Goal: Information Seeking & Learning: Find specific fact

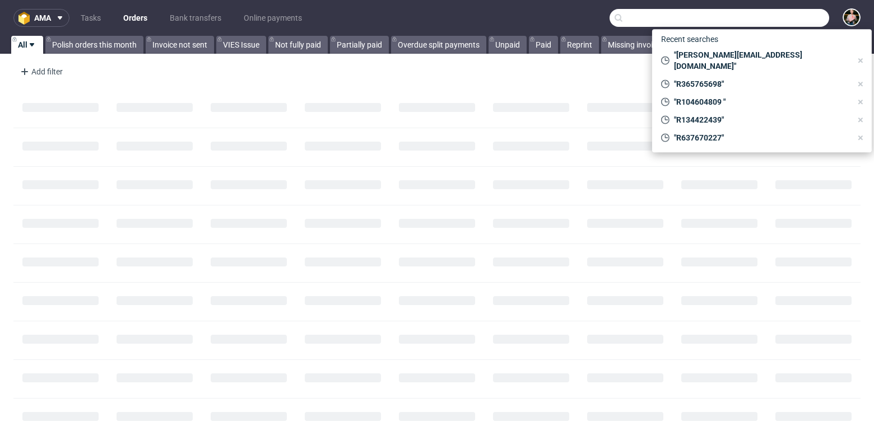
click at [796, 21] on input "text" at bounding box center [718, 18] width 219 height 18
paste input "R860851082"
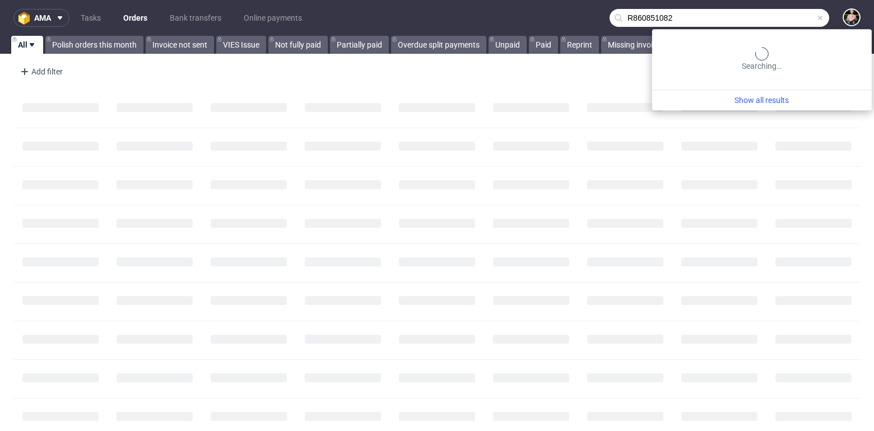
type input "R860851082"
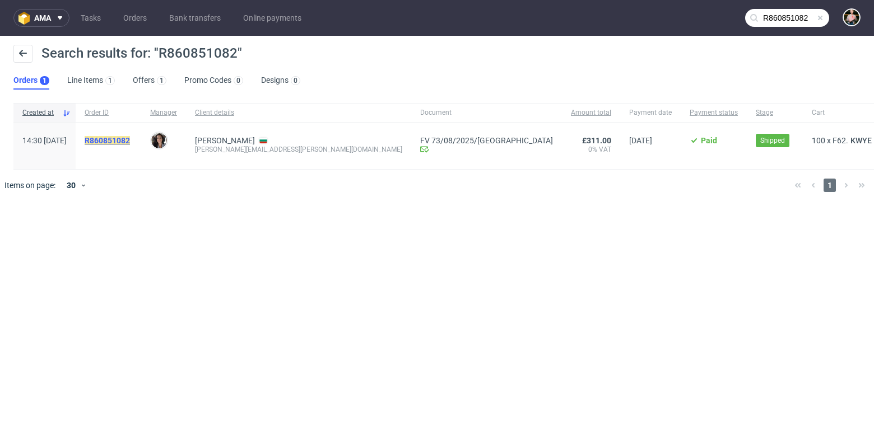
click at [130, 140] on mark "R860851082" at bounding box center [107, 140] width 45 height 9
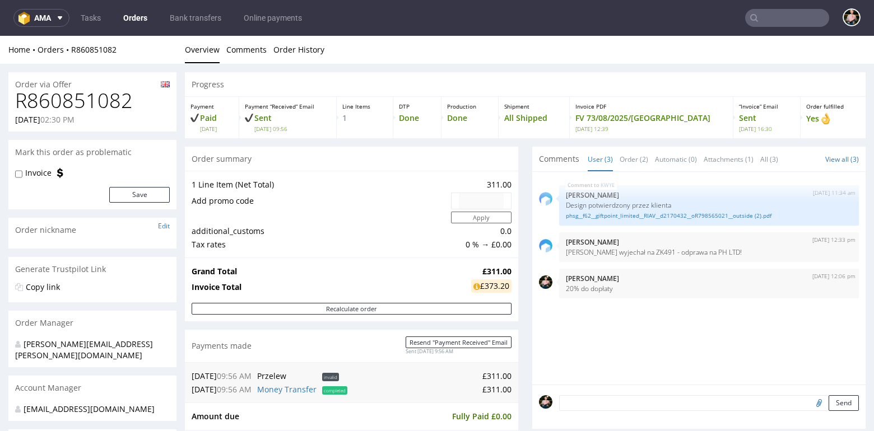
click at [787, 18] on input "text" at bounding box center [787, 18] width 84 height 18
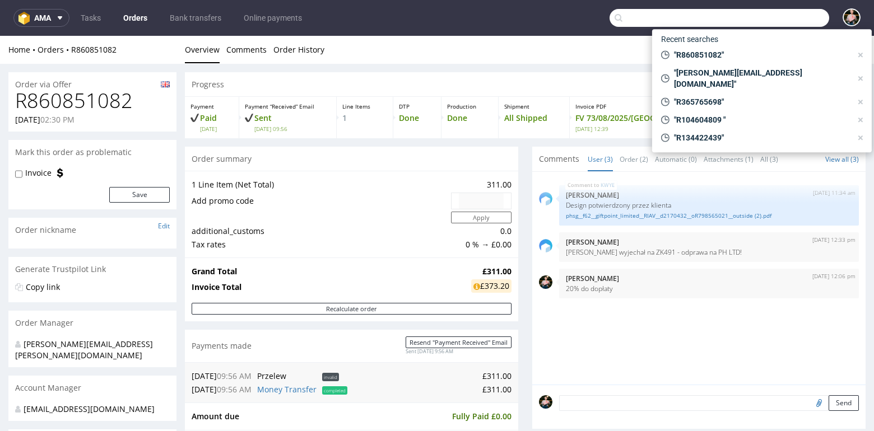
paste input "R583692380"
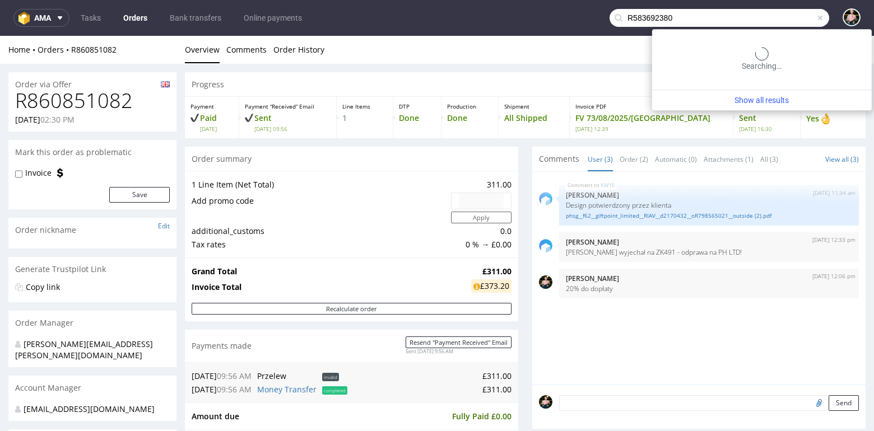
type input "R583692380"
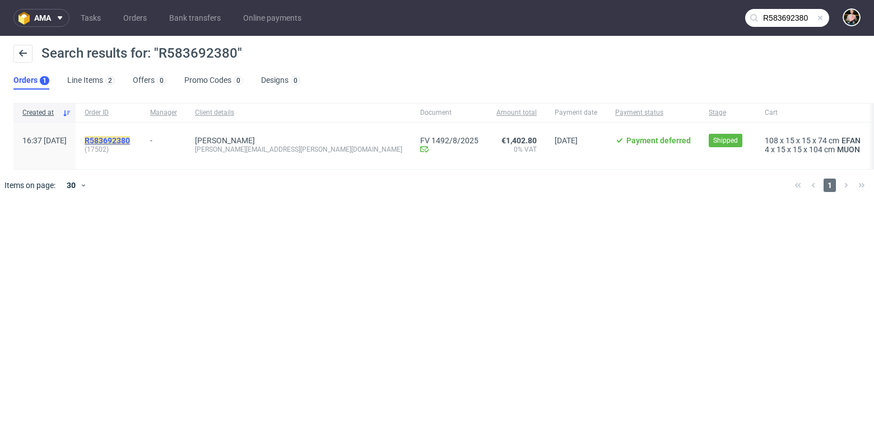
click at [130, 137] on mark "R583692380" at bounding box center [107, 140] width 45 height 9
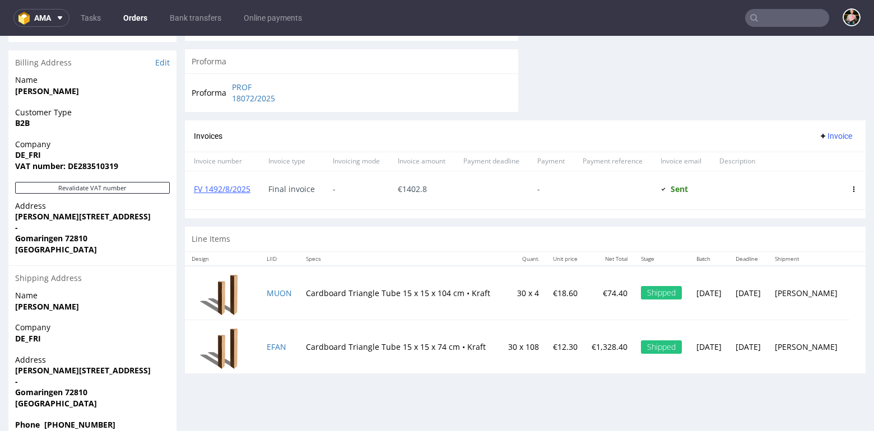
scroll to position [519, 0]
click at [45, 13] on button "ama" at bounding box center [41, 18] width 56 height 18
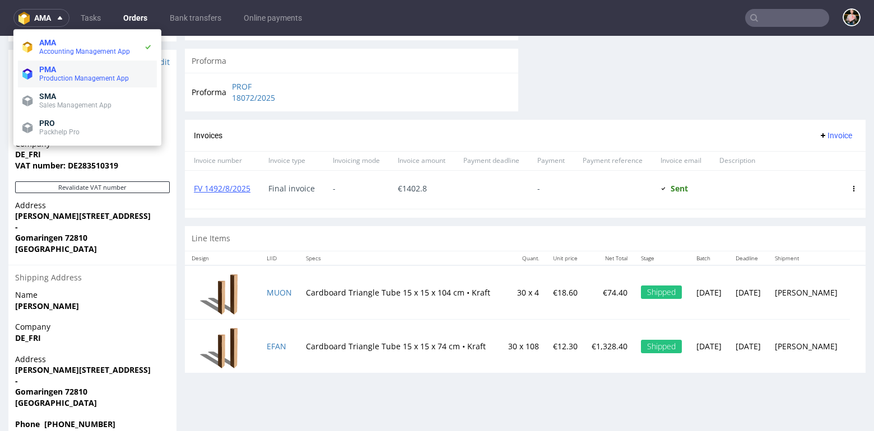
click at [90, 77] on span "Production Management App" at bounding box center [84, 78] width 90 height 8
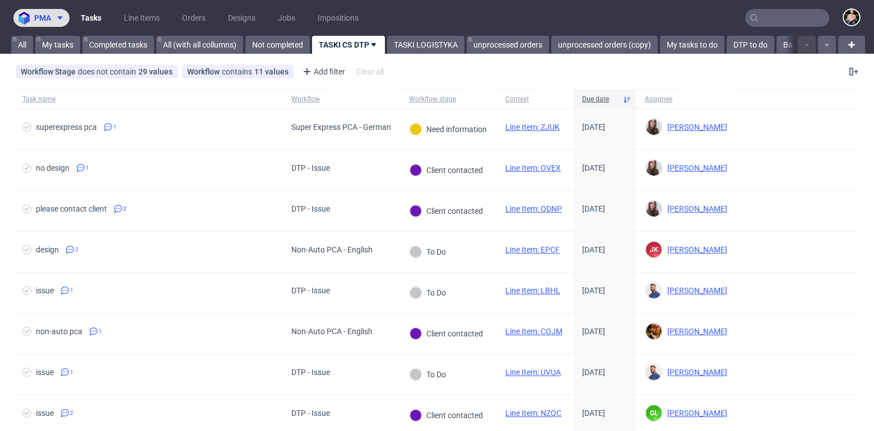
click at [34, 20] on span "pma" at bounding box center [42, 18] width 17 height 8
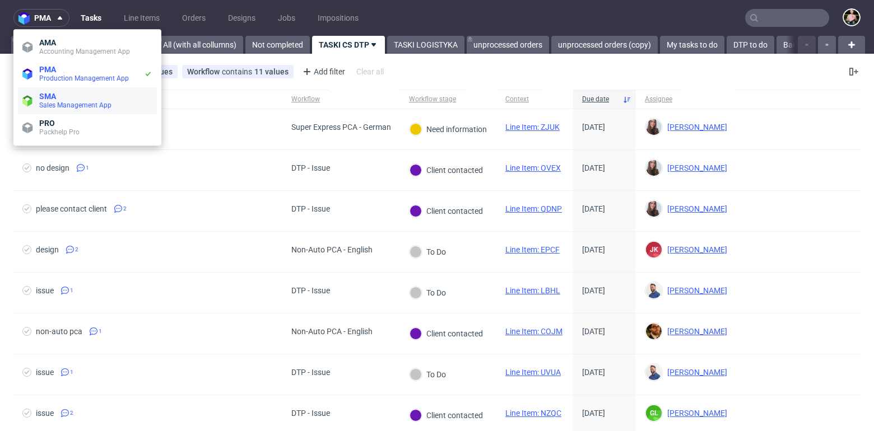
click at [57, 105] on span "Sales Management App" at bounding box center [75, 105] width 72 height 8
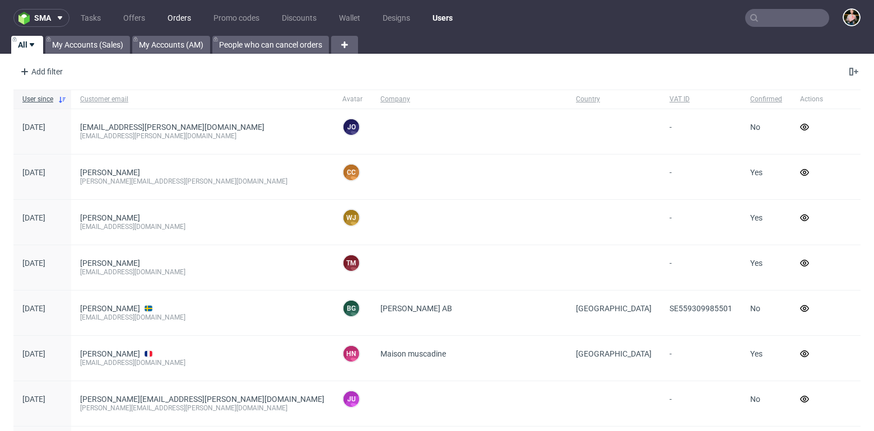
click at [179, 17] on link "Orders" at bounding box center [179, 18] width 37 height 18
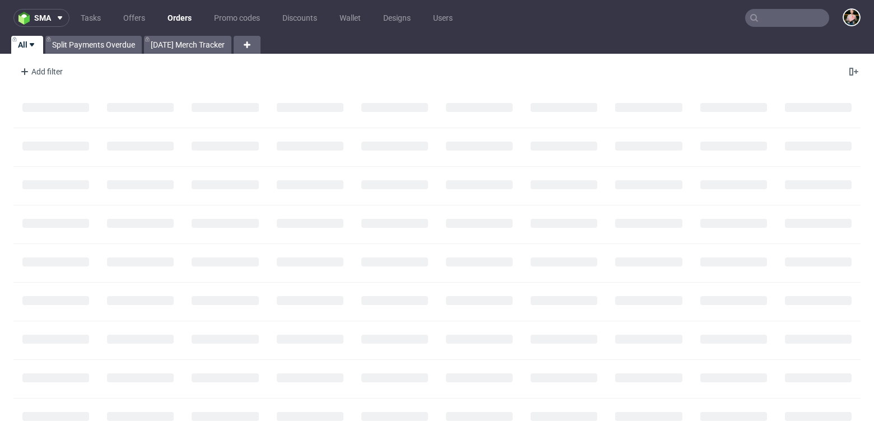
click at [37, 8] on nav "sma Tasks Offers Orders Promo codes Discounts Wallet Designs Users" at bounding box center [437, 18] width 874 height 36
click at [39, 15] on span "sma" at bounding box center [42, 18] width 17 height 8
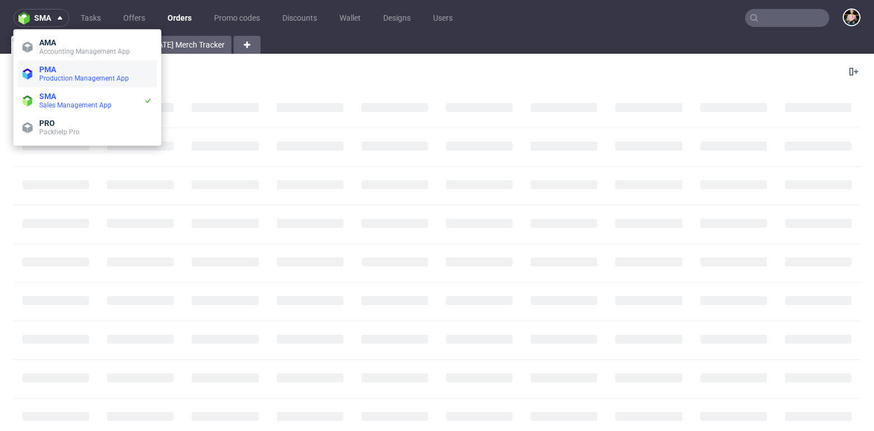
click at [57, 68] on span "PMA" at bounding box center [95, 69] width 113 height 9
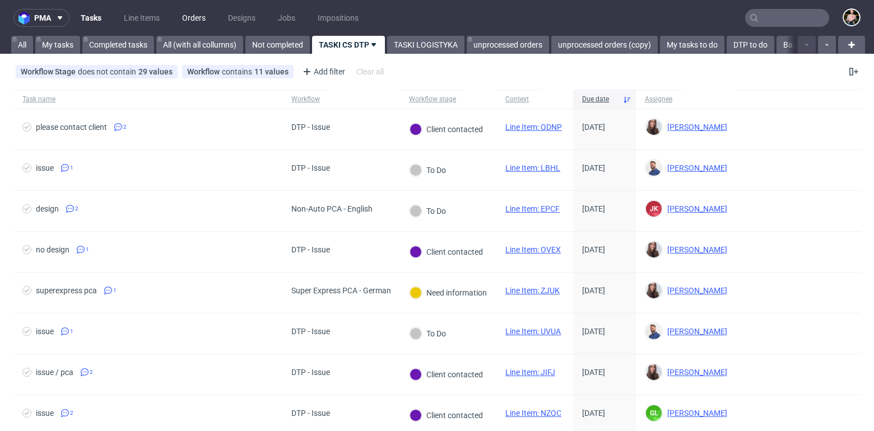
click at [186, 16] on link "Orders" at bounding box center [193, 18] width 37 height 18
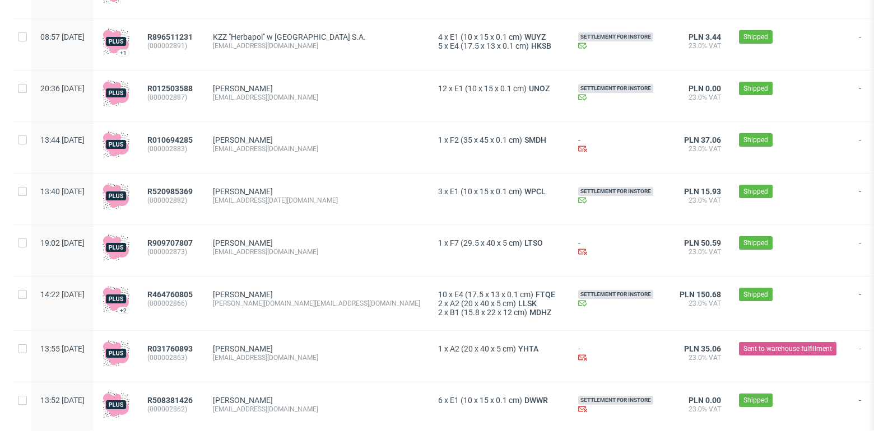
scroll to position [1283, 0]
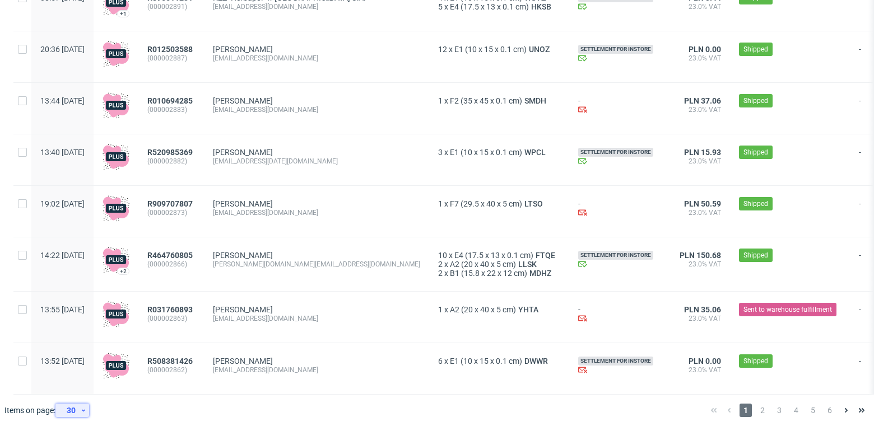
click at [71, 408] on div "30" at bounding box center [70, 411] width 20 height 16
click at [73, 386] on div "300" at bounding box center [76, 385] width 22 height 16
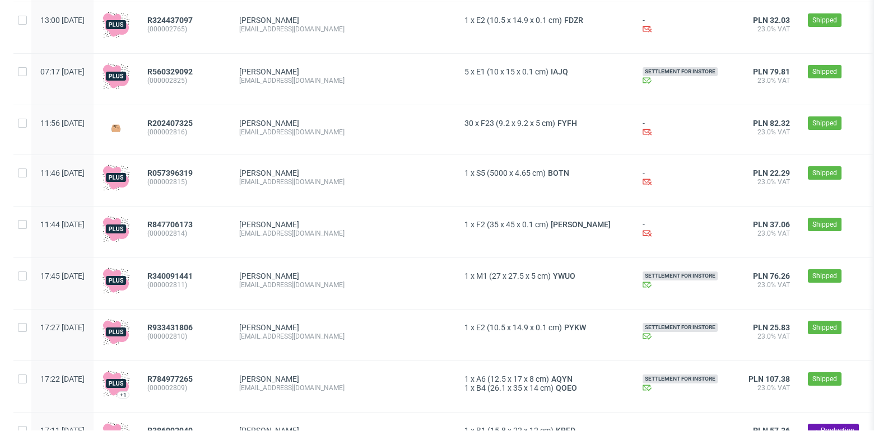
scroll to position [2176, 0]
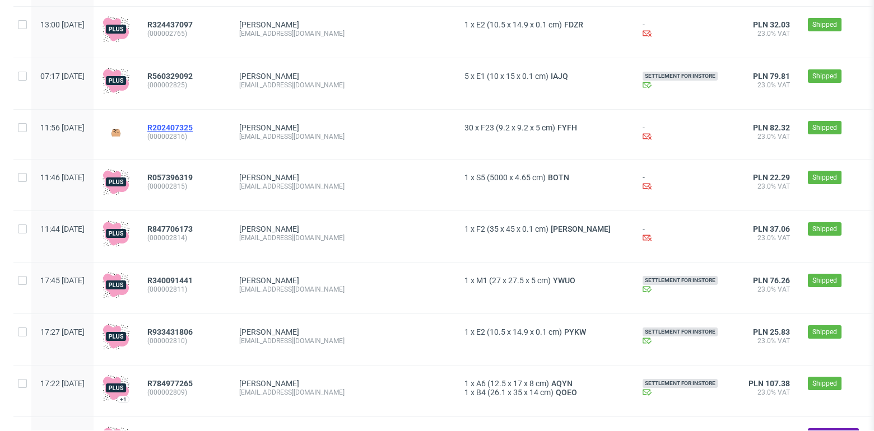
click at [193, 128] on span "R202407325" at bounding box center [169, 127] width 45 height 9
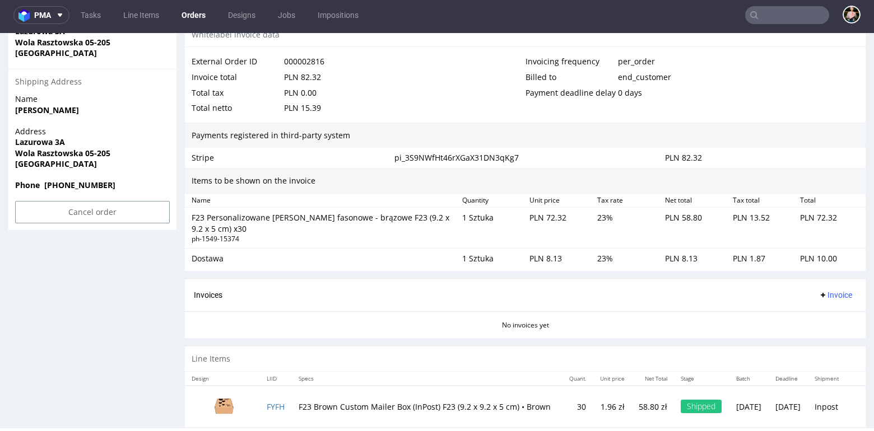
scroll to position [676, 0]
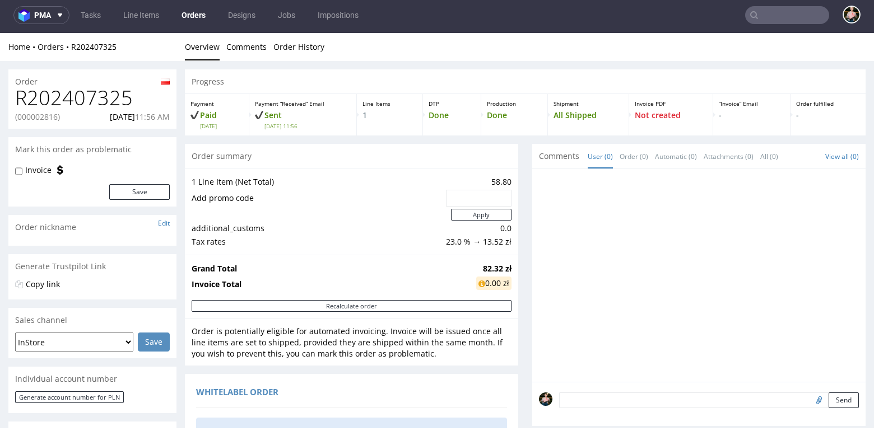
scroll to position [676, 0]
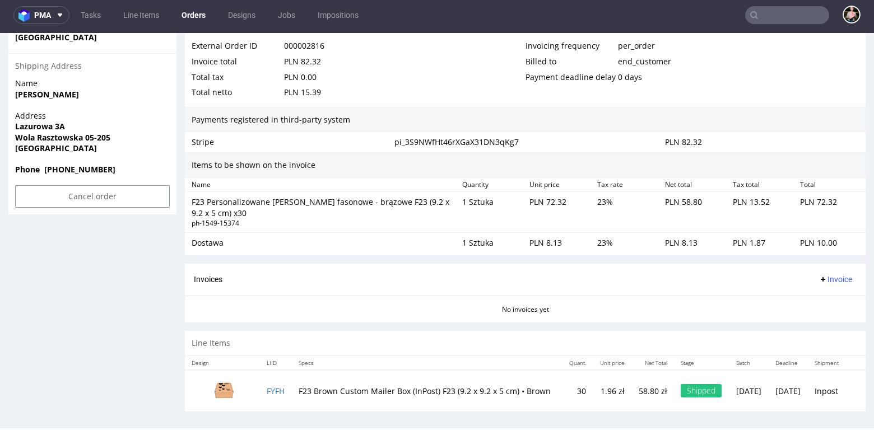
click at [225, 386] on img at bounding box center [224, 389] width 56 height 31
click at [219, 382] on img at bounding box center [224, 389] width 56 height 31
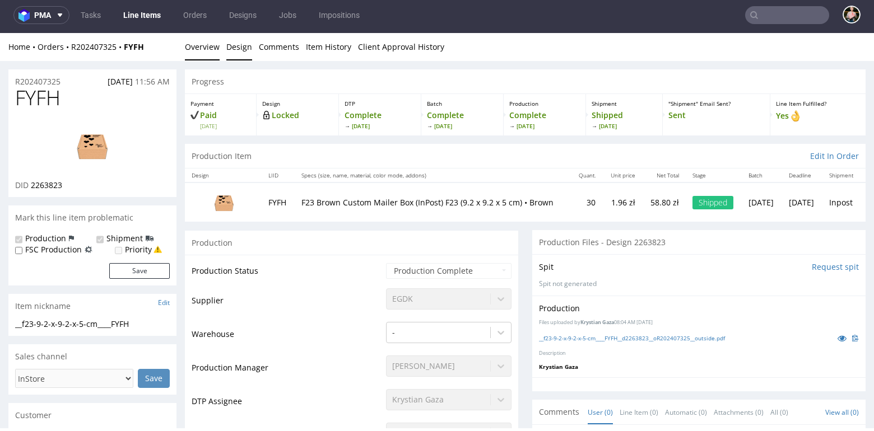
click at [232, 41] on link "Design" at bounding box center [239, 46] width 26 height 27
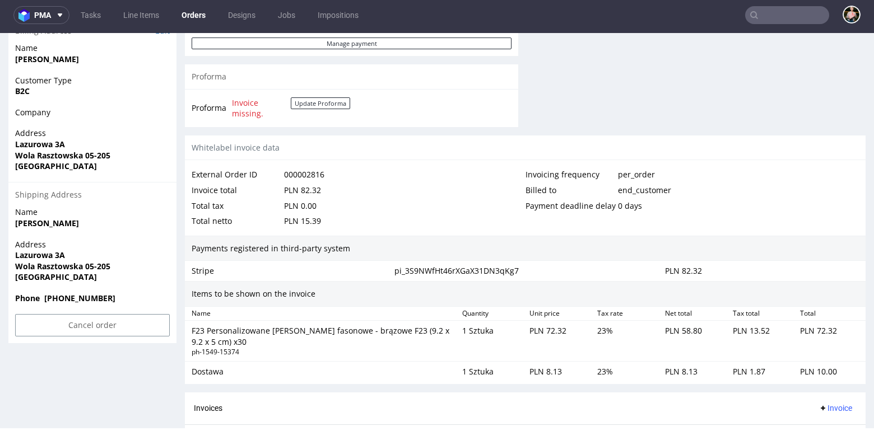
scroll to position [676, 0]
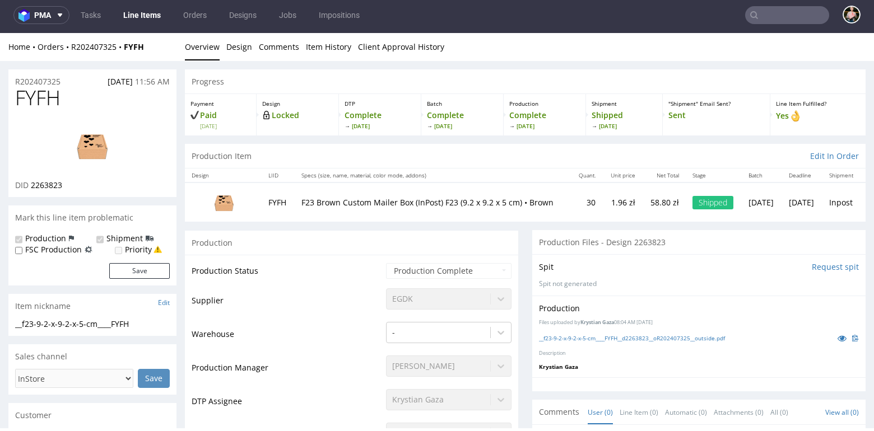
click at [773, 10] on input "text" at bounding box center [787, 15] width 84 height 18
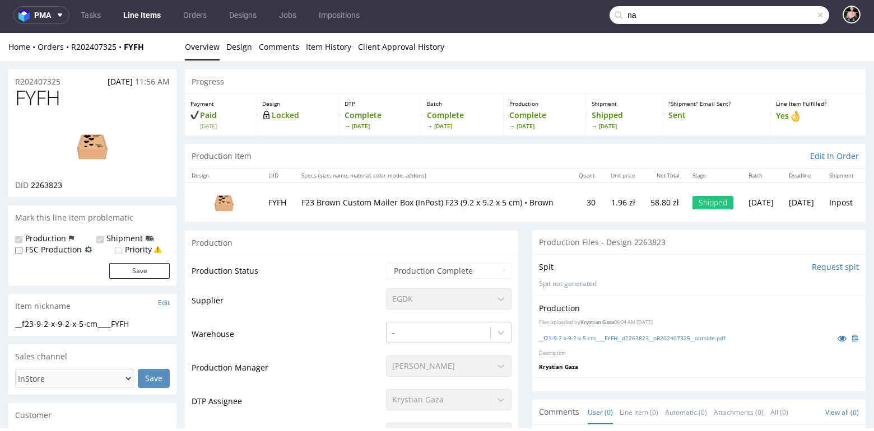
type input "n"
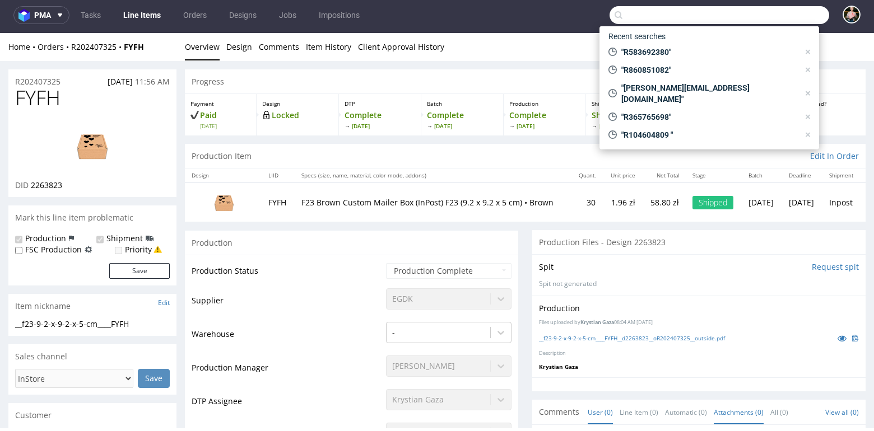
scroll to position [3, 0]
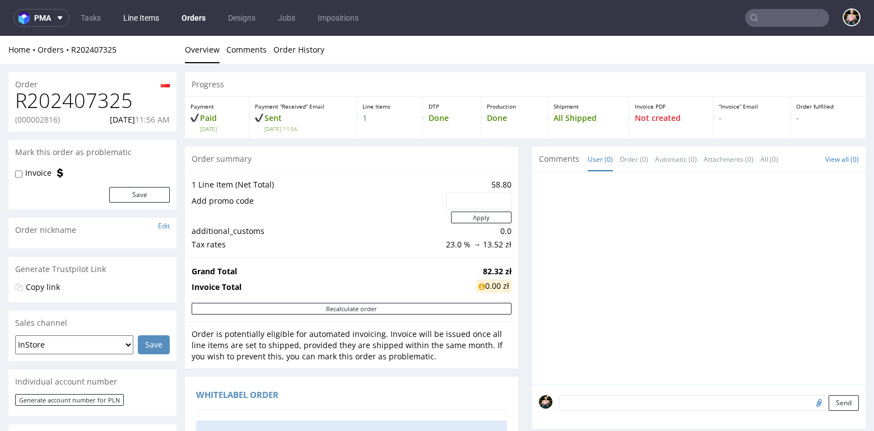
click at [144, 18] on link "Line Items" at bounding box center [140, 18] width 49 height 18
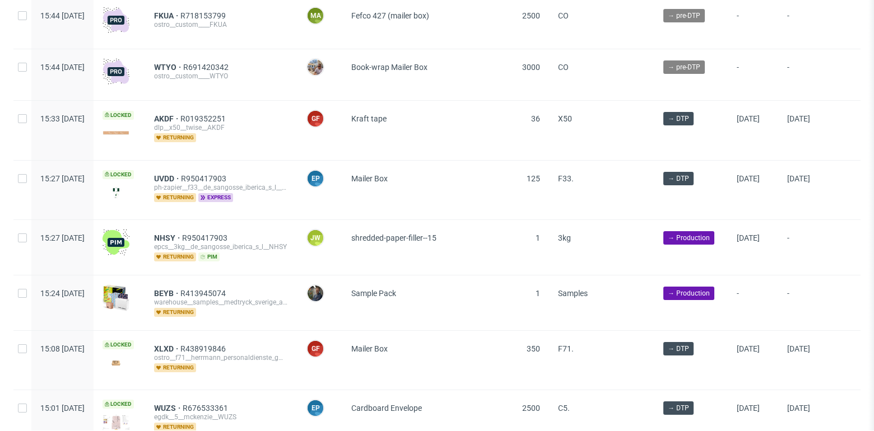
scroll to position [136, 0]
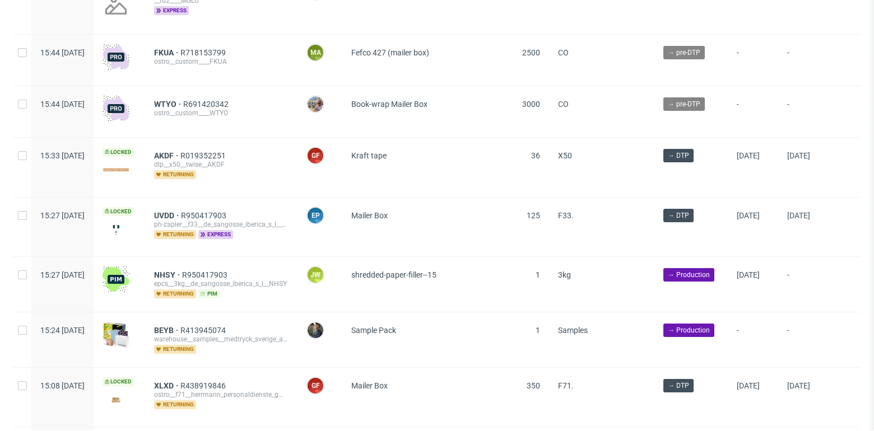
click at [129, 165] on div at bounding box center [115, 170] width 27 height 27
click at [129, 172] on div at bounding box center [115, 170] width 27 height 27
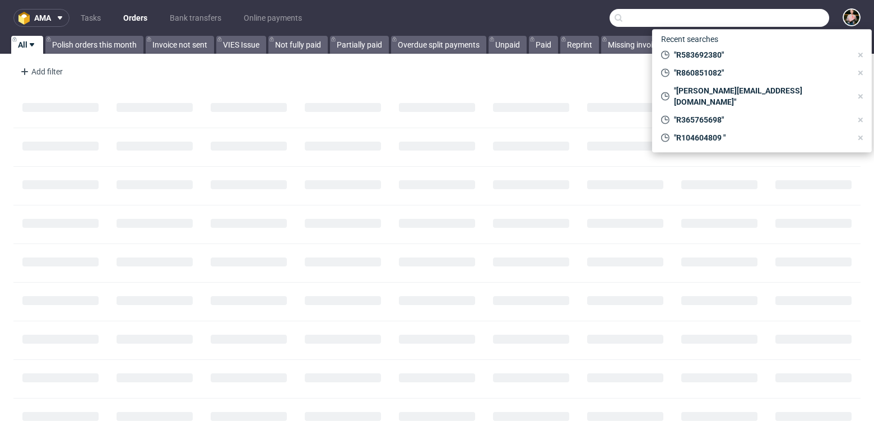
click at [760, 20] on input "text" at bounding box center [718, 18] width 219 height 18
paste input "paul@jondo.cz"
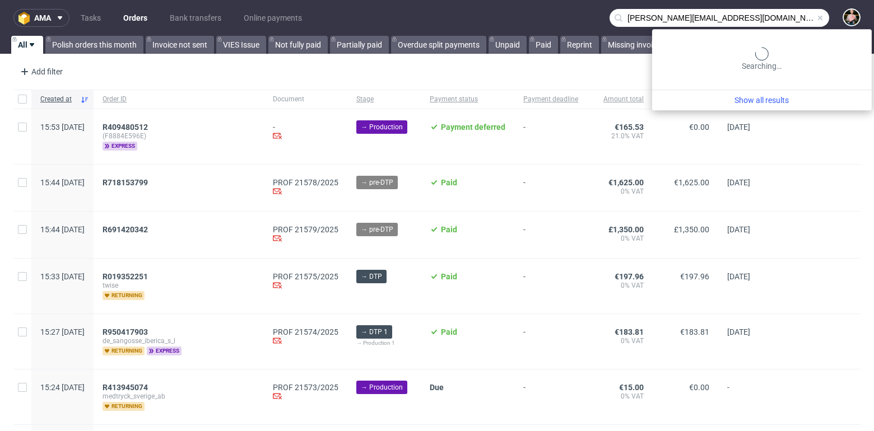
type input "paul@jondo.cz"
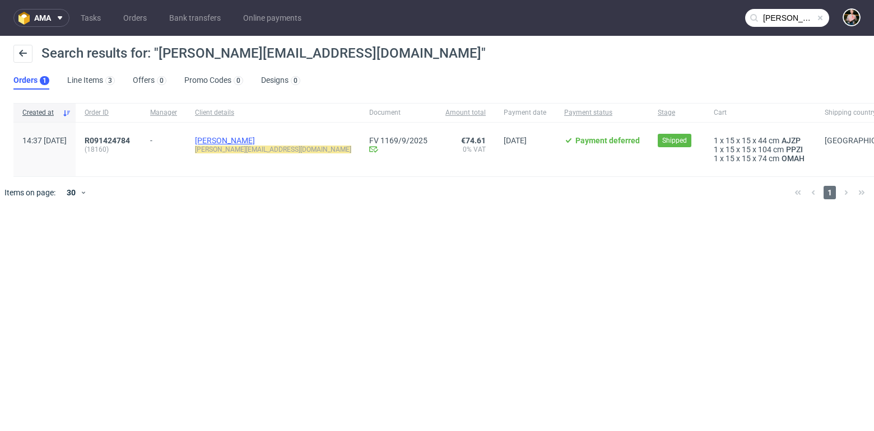
click at [244, 139] on link "[PERSON_NAME]" at bounding box center [225, 140] width 60 height 9
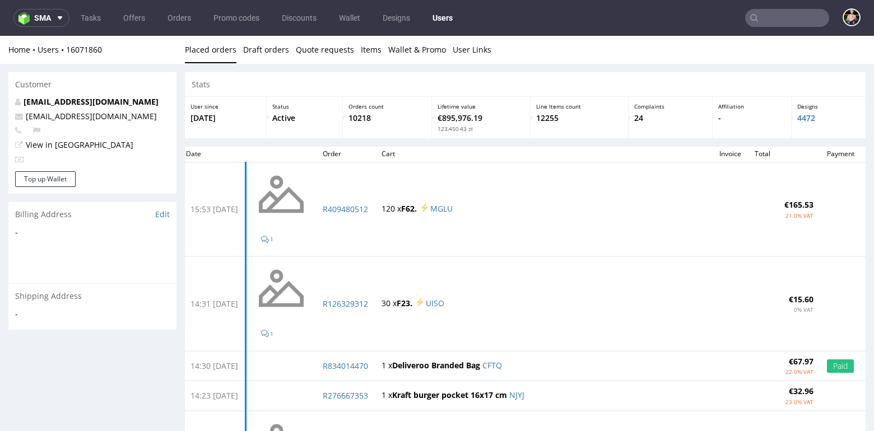
click at [777, 22] on input "text" at bounding box center [787, 18] width 84 height 18
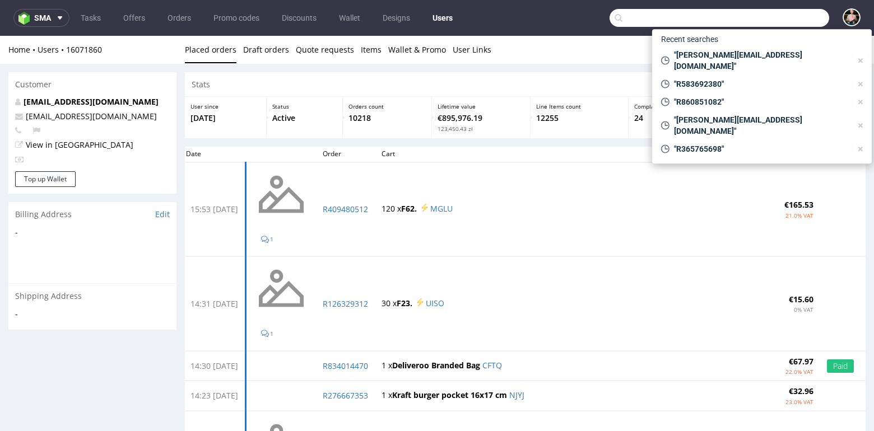
paste input "paul@jondo.cz"
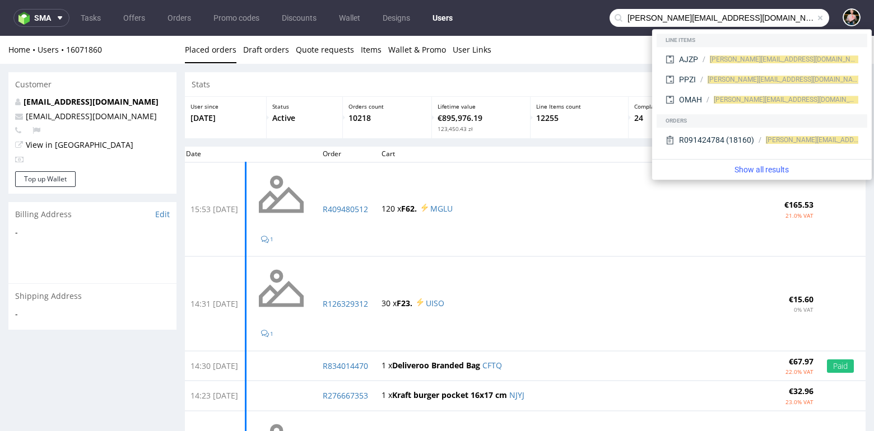
drag, startPoint x: 638, startPoint y: 20, endPoint x: 572, endPoint y: 1, distance: 68.8
click at [572, 1] on nav "sma Tasks Offers Orders Promo codes Discounts Wallet Designs Users paul@jondo.cz" at bounding box center [437, 18] width 874 height 36
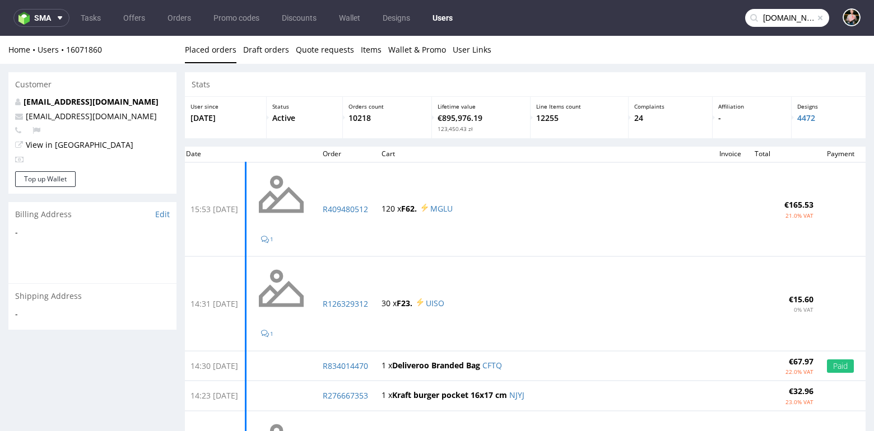
type input "jondo.cz"
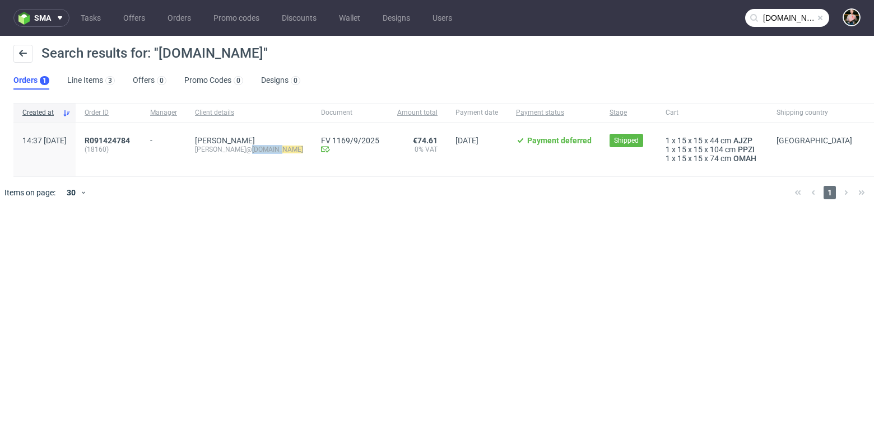
drag, startPoint x: 277, startPoint y: 151, endPoint x: 246, endPoint y: 149, distance: 30.9
click at [246, 149] on div "Paul@ jondo.cz" at bounding box center [249, 149] width 108 height 9
copy mark "jondo.cz"
click at [823, 17] on span at bounding box center [819, 17] width 9 height 9
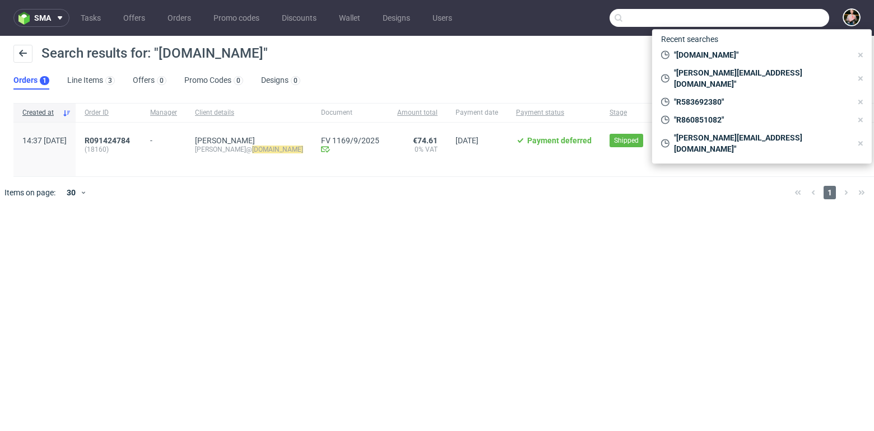
click at [807, 17] on input "text" at bounding box center [718, 18] width 219 height 18
paste input "jondo.cz"
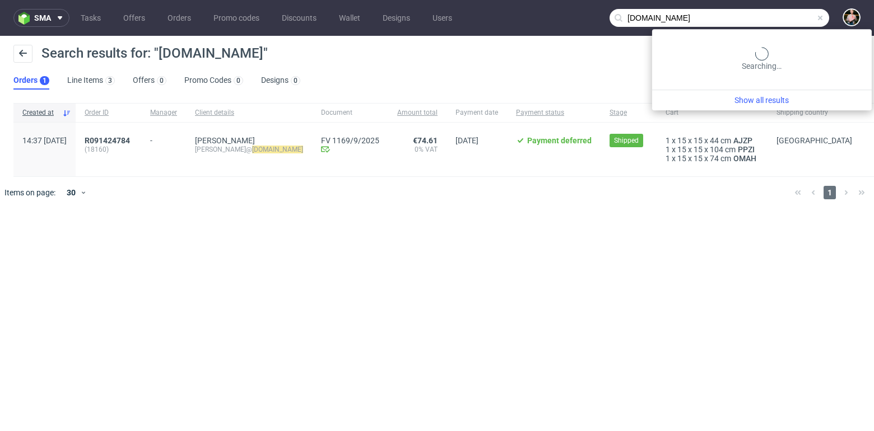
type input "jondo.cz"
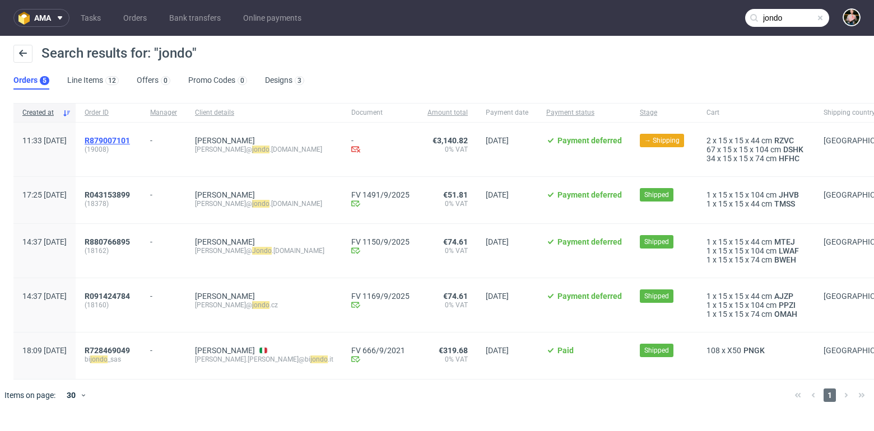
click at [130, 139] on span "R879007101" at bounding box center [107, 140] width 45 height 9
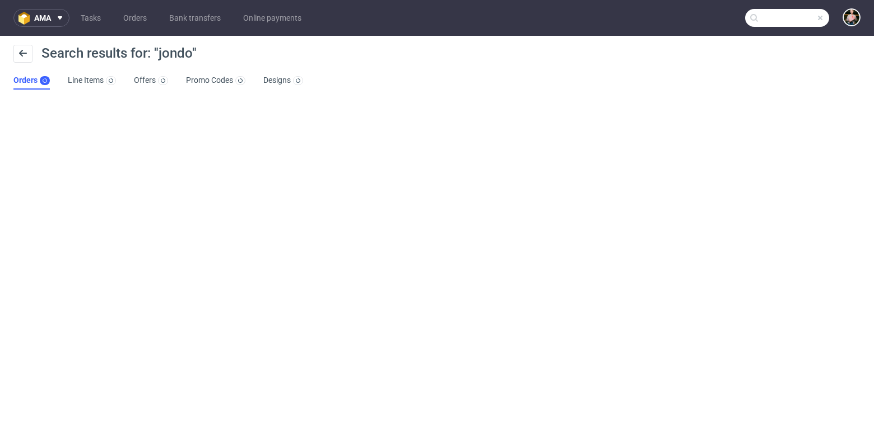
type input "jondo"
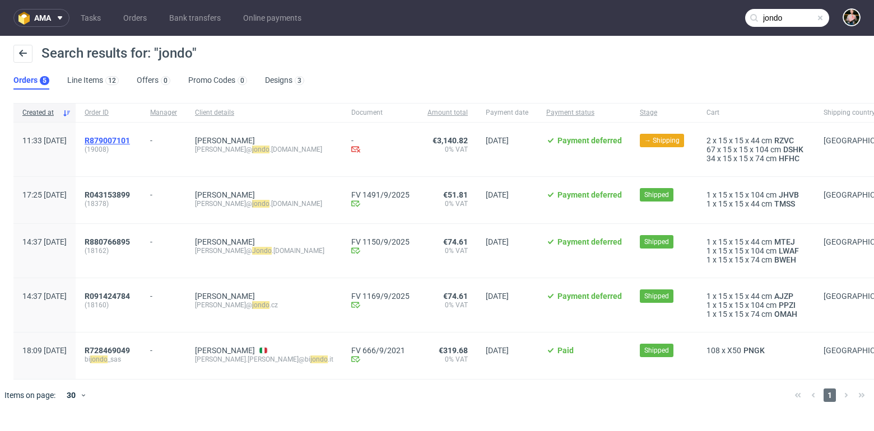
click at [130, 138] on span "R879007101" at bounding box center [107, 140] width 45 height 9
